Goal: Information Seeking & Learning: Learn about a topic

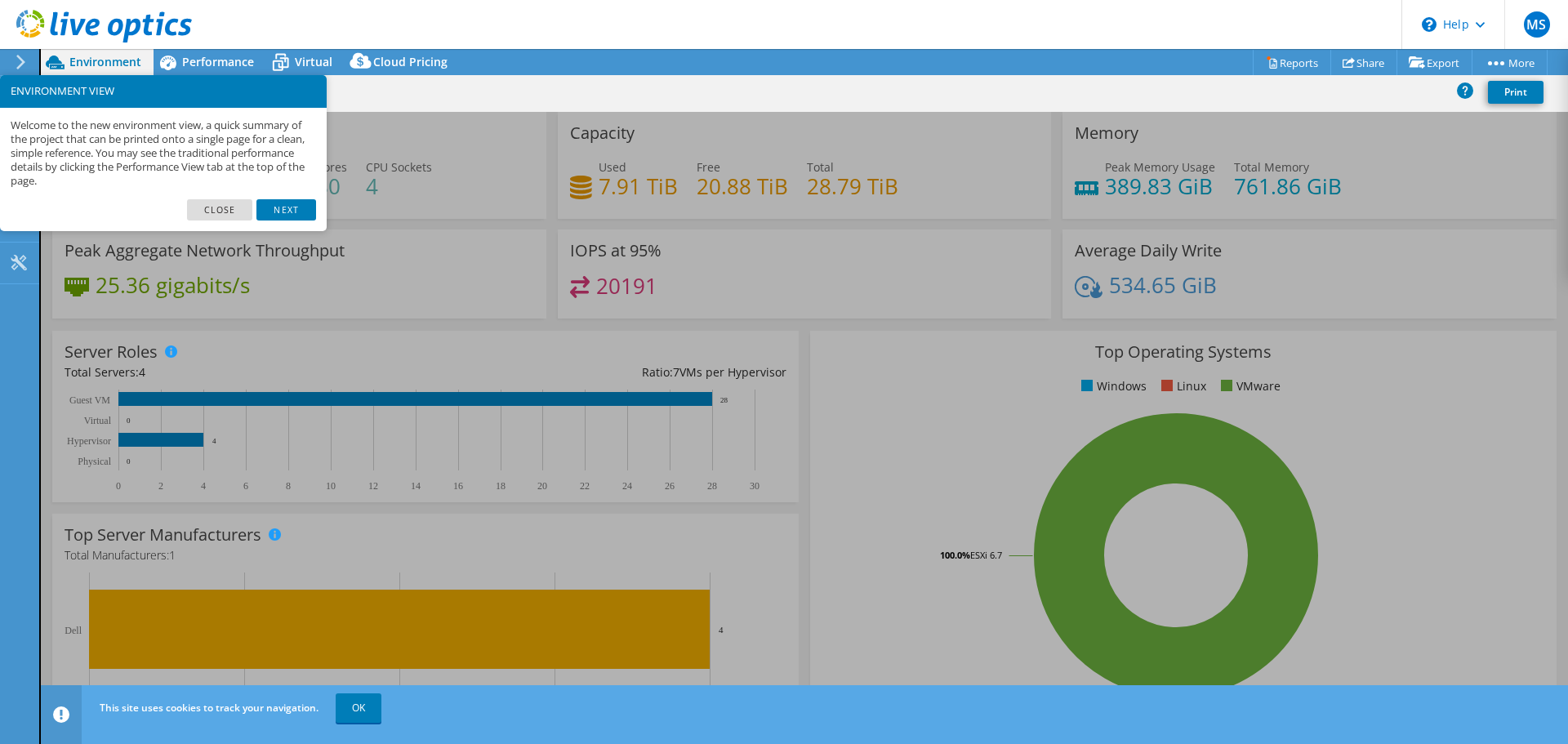
select select "USD"
click at [228, 206] on link "Close" at bounding box center [220, 210] width 66 height 21
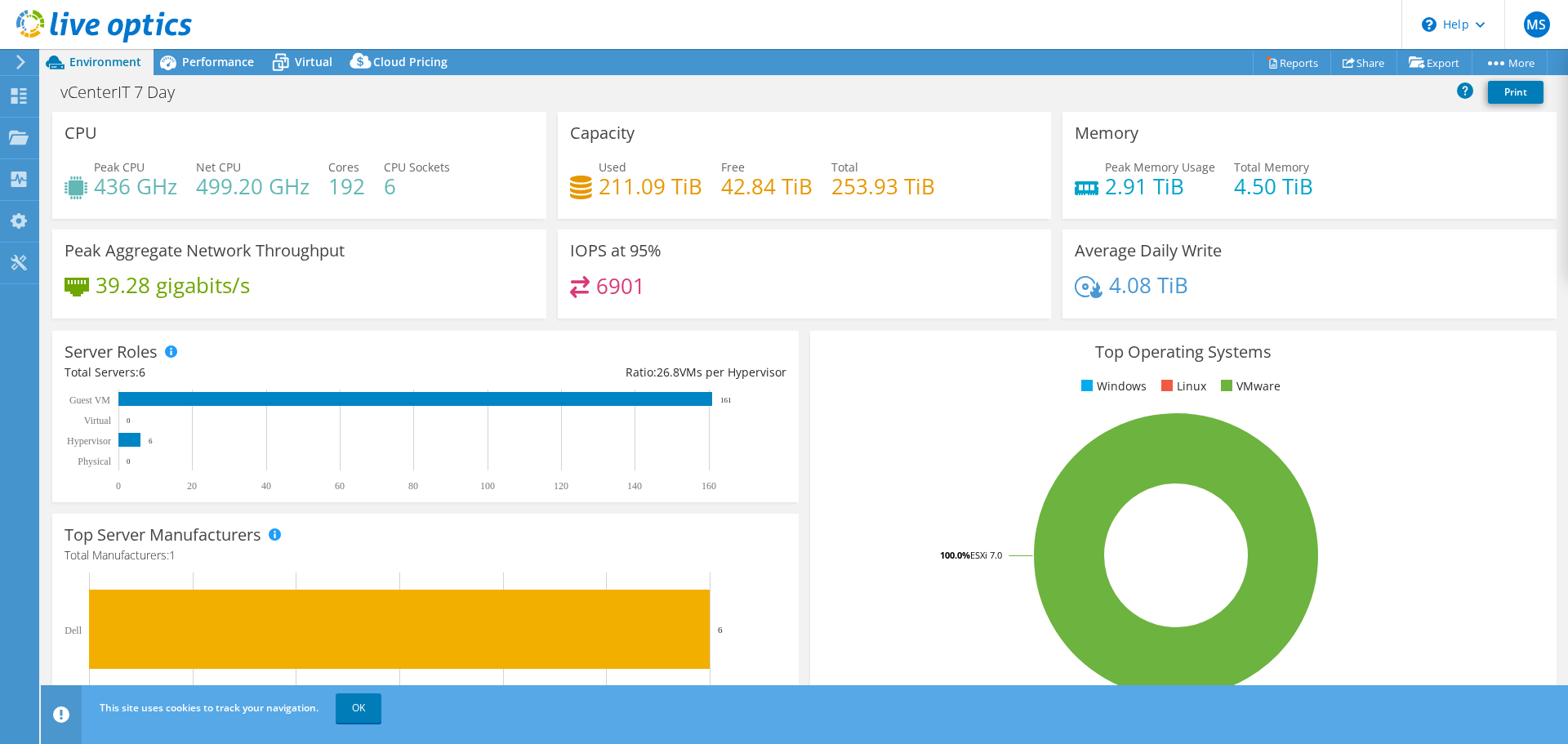
select select "USD"
click at [214, 61] on span "Performance" at bounding box center [218, 62] width 72 height 15
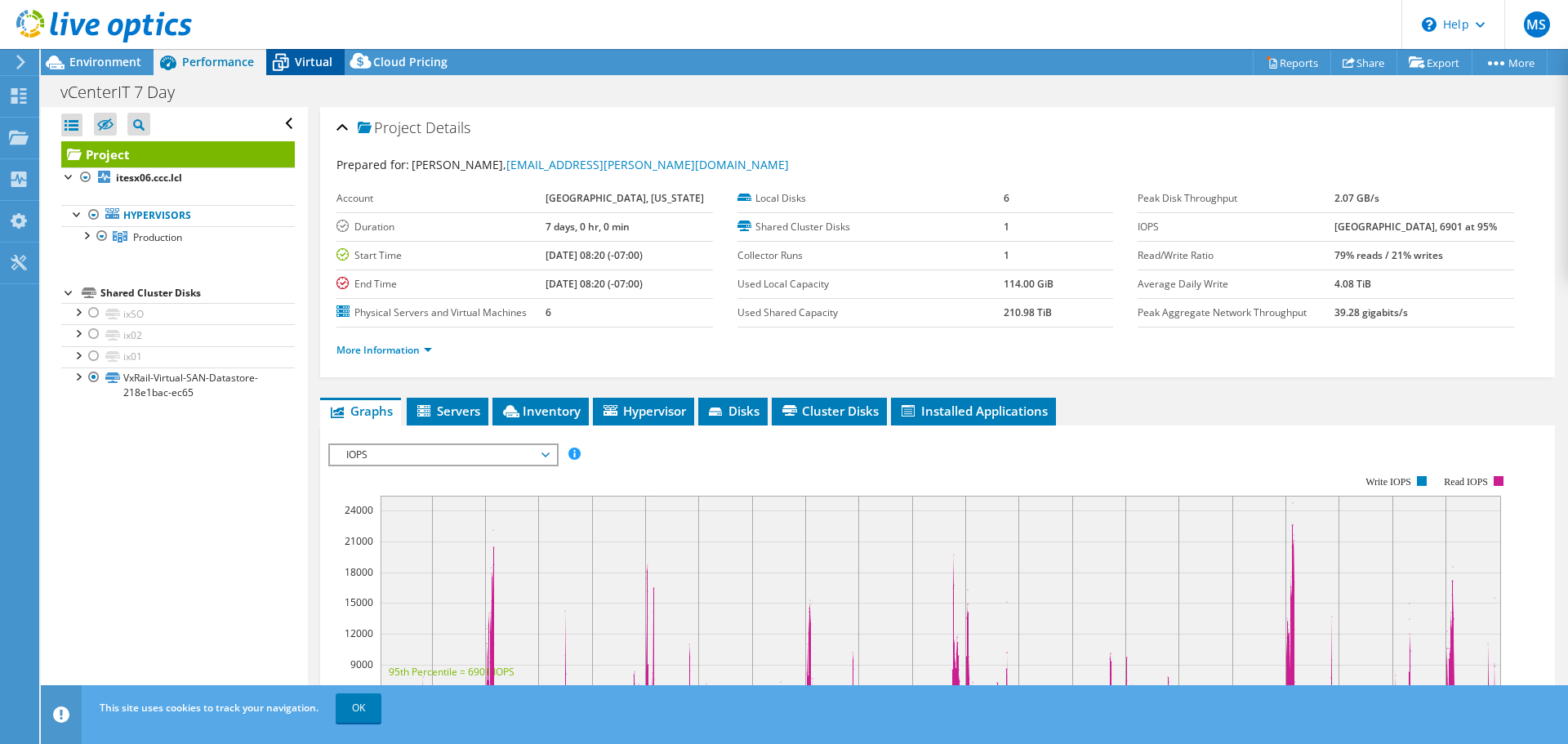
click at [294, 55] on span "Virtual" at bounding box center [313, 62] width 37 height 15
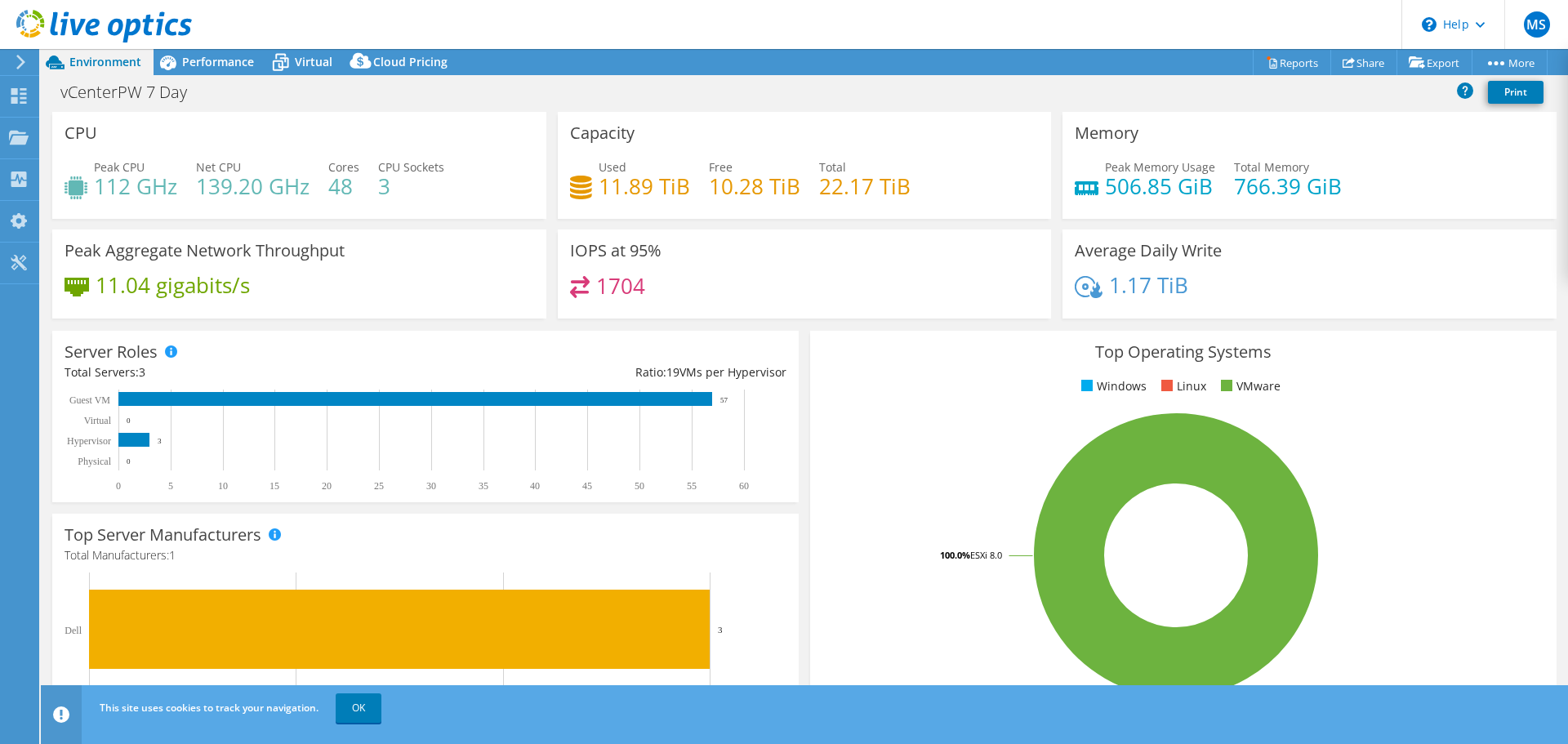
select select "USD"
